Goal: Obtain resource: Obtain resource

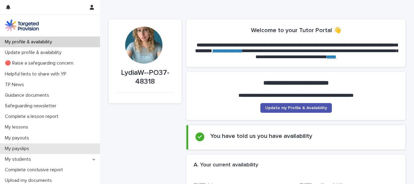
scroll to position [65, 0]
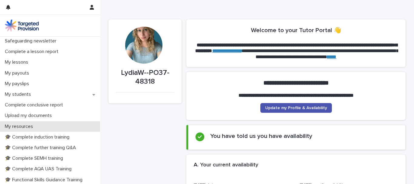
click at [15, 127] on p "My resources" at bounding box center [19, 127] width 35 height 6
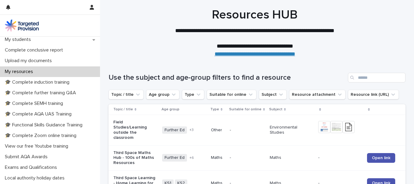
scroll to position [121, 0]
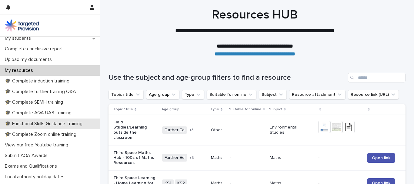
click at [59, 124] on p "🎓 Functional Skills Guidance Training" at bounding box center [44, 124] width 85 height 6
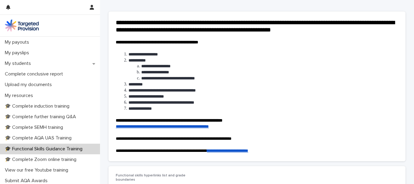
scroll to position [98, 0]
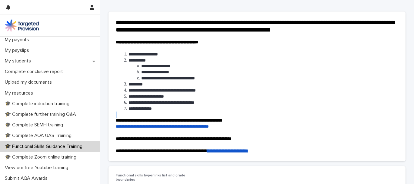
drag, startPoint x: 98, startPoint y: 69, endPoint x: 104, endPoint y: 124, distance: 55.1
click at [105, 124] on div "**********" at bounding box center [256, 107] width 303 height 279
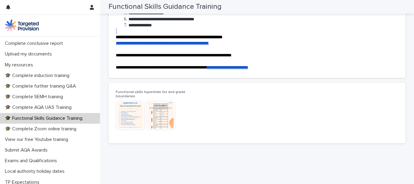
scroll to position [123, 0]
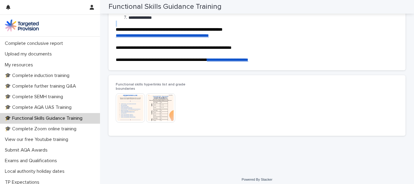
click at [130, 109] on img at bounding box center [130, 107] width 29 height 29
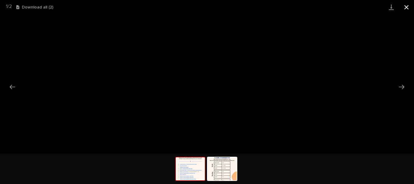
click at [410, 10] on button "Close gallery" at bounding box center [405, 7] width 15 height 14
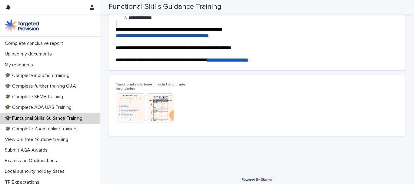
click at [167, 106] on img at bounding box center [160, 107] width 29 height 29
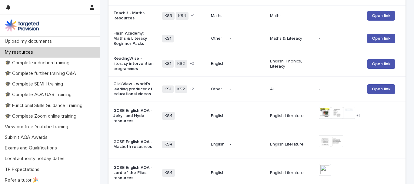
scroll to position [141, 0]
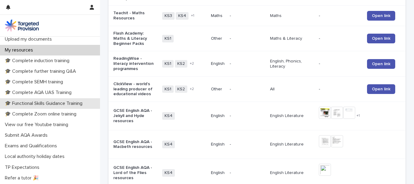
click at [70, 102] on p "🎓 Functional Skills Guidance Training" at bounding box center [44, 104] width 85 height 6
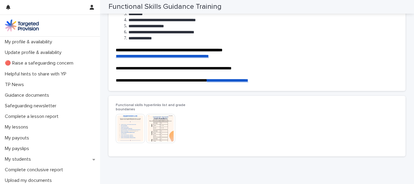
scroll to position [112, 0]
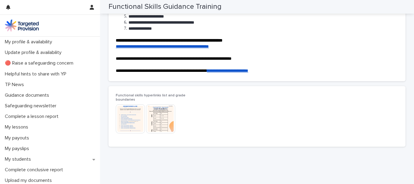
drag, startPoint x: 130, startPoint y: 114, endPoint x: 216, endPoint y: 120, distance: 86.5
click at [216, 120] on div "Functional skills hyperlinks list and grade boundaries This file cannot be open…" at bounding box center [257, 116] width 282 height 46
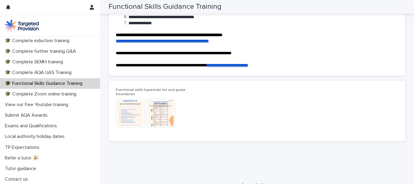
scroll to position [162, 0]
